Goal: Communication & Community: Answer question/provide support

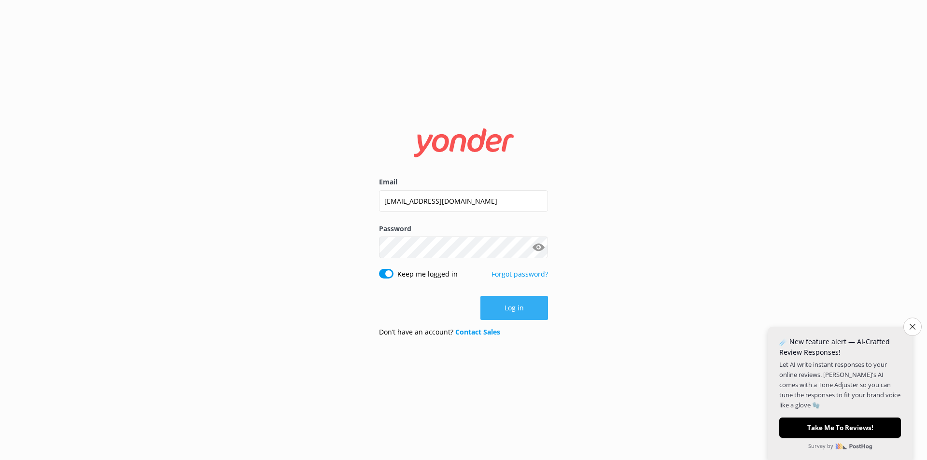
click at [511, 314] on button "Log in" at bounding box center [515, 308] width 68 height 24
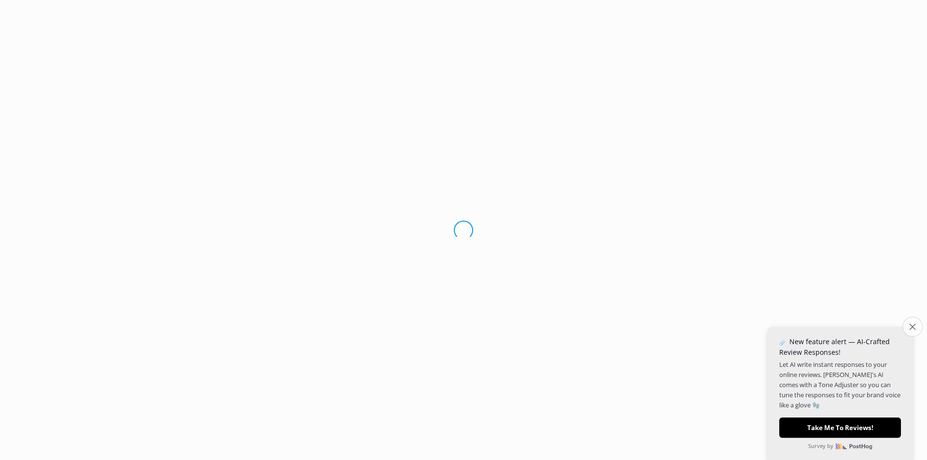
click at [912, 330] on icon "Close survey" at bounding box center [913, 327] width 6 height 6
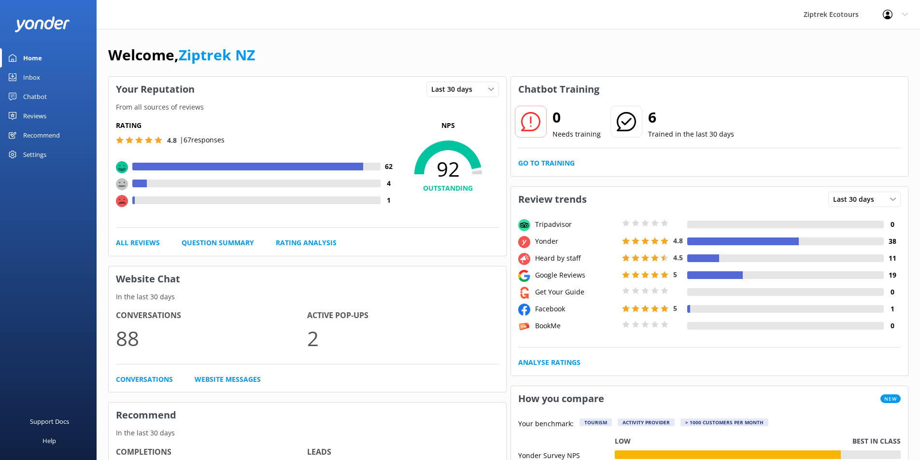
click at [59, 99] on link "Chatbot" at bounding box center [48, 96] width 97 height 19
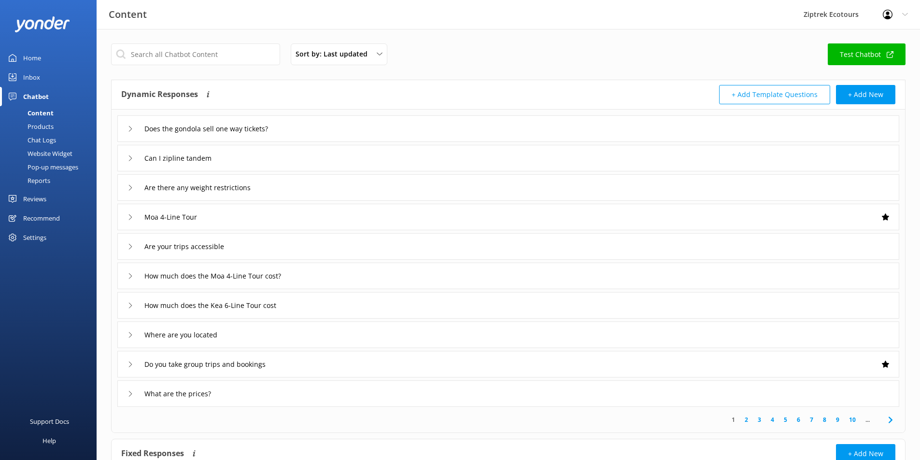
click at [35, 75] on div "Inbox" at bounding box center [31, 77] width 17 height 19
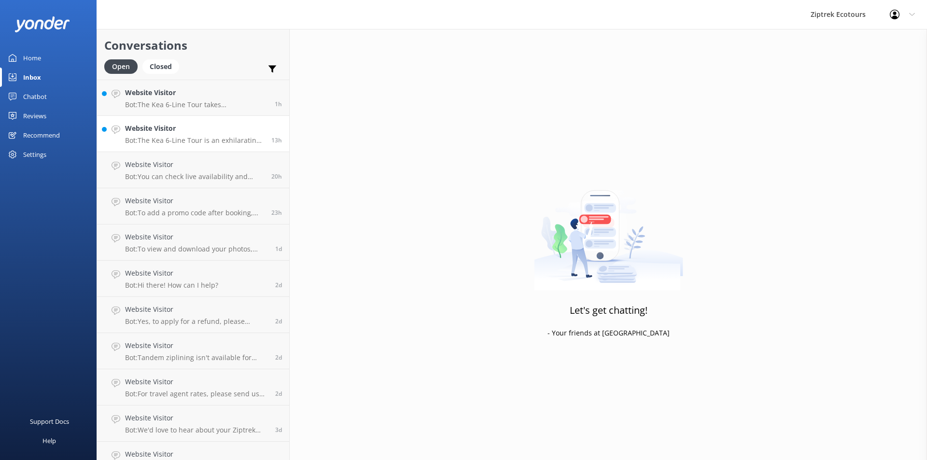
click at [198, 129] on h4 "Website Visitor" at bounding box center [194, 128] width 139 height 11
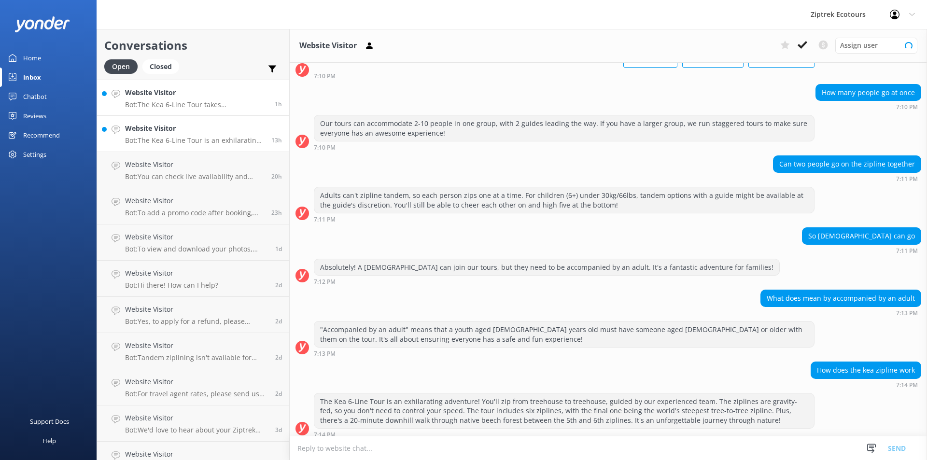
scroll to position [73, 0]
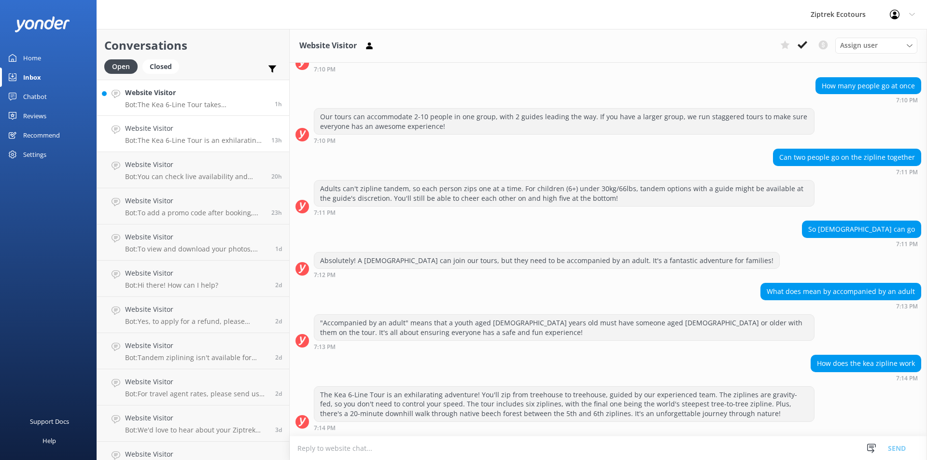
click at [203, 97] on h4 "Website Visitor" at bounding box center [196, 92] width 143 height 11
